Goal: Task Accomplishment & Management: Manage account settings

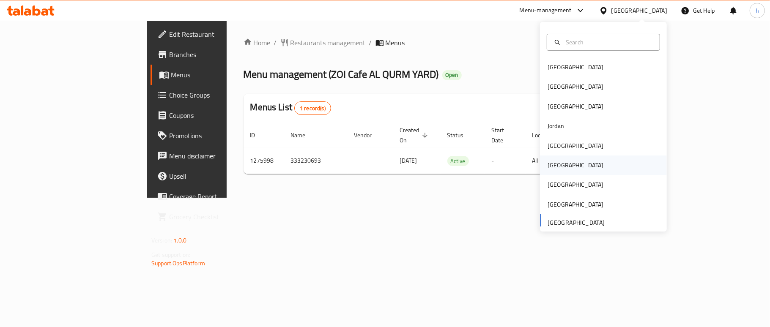
click at [557, 167] on div "[GEOGRAPHIC_DATA]" at bounding box center [575, 165] width 69 height 19
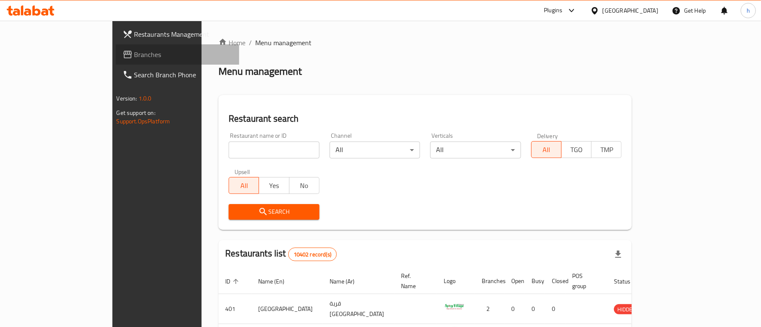
click at [134, 50] on span "Branches" at bounding box center [183, 54] width 98 height 10
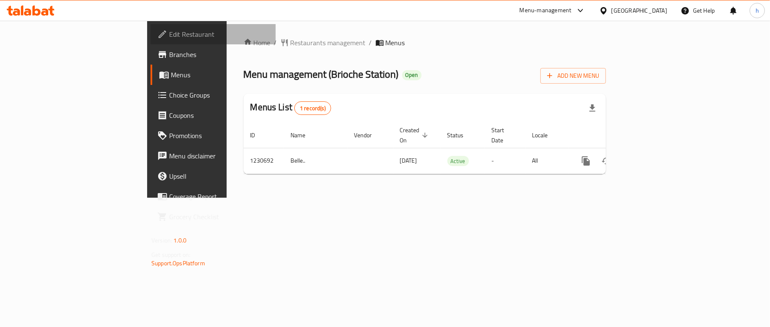
click at [150, 41] on link "Edit Restaurant" at bounding box center [212, 34] width 125 height 20
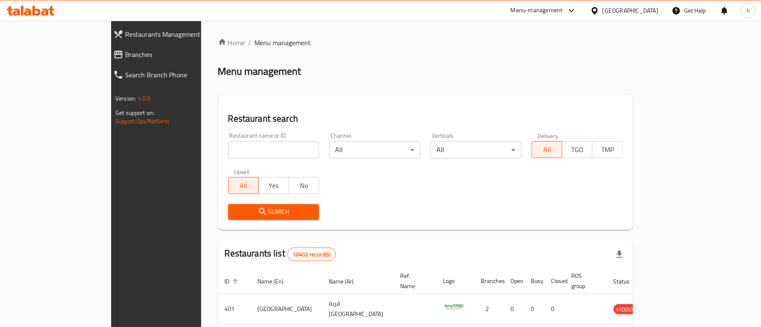
click at [563, 8] on div "Menu-management" at bounding box center [537, 10] width 52 height 10
click at [544, 96] on div "Restaurant-Management" at bounding box center [531, 93] width 66 height 9
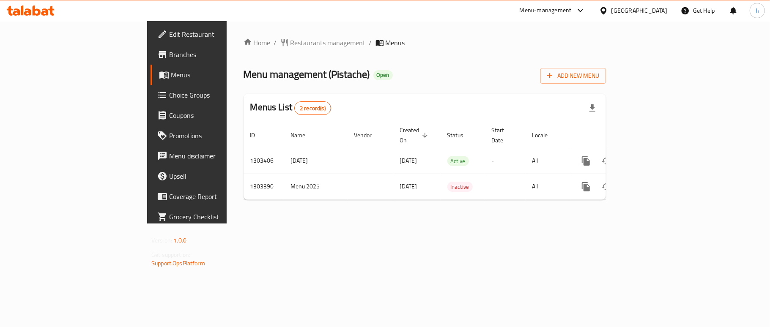
click at [169, 29] on span "Edit Restaurant" at bounding box center [219, 34] width 100 height 10
